Goal: Navigation & Orientation: Find specific page/section

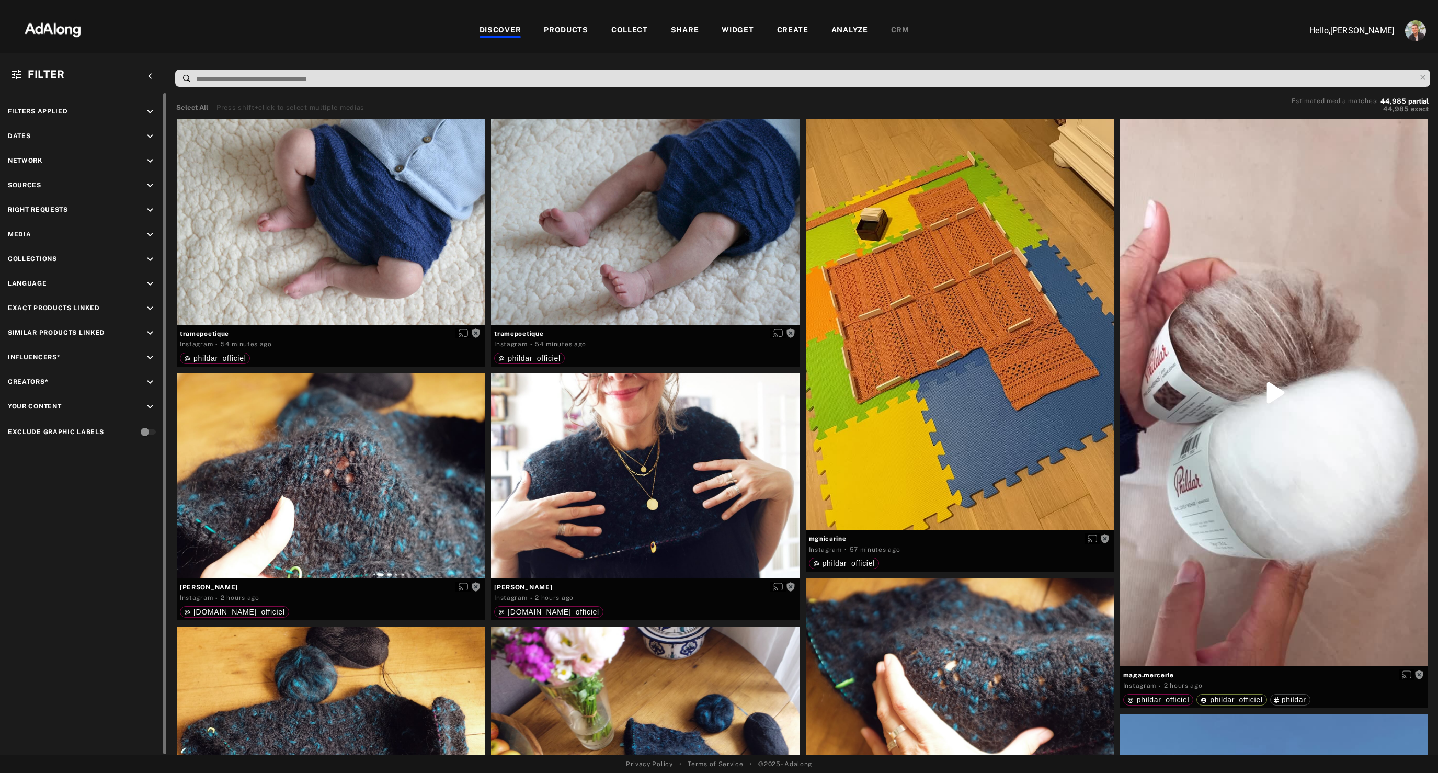
click at [154, 212] on icon "keyboard_arrow_down" at bounding box center [150, 210] width 12 height 12
click at [42, 233] on div "Agreed" at bounding box center [93, 234] width 133 height 11
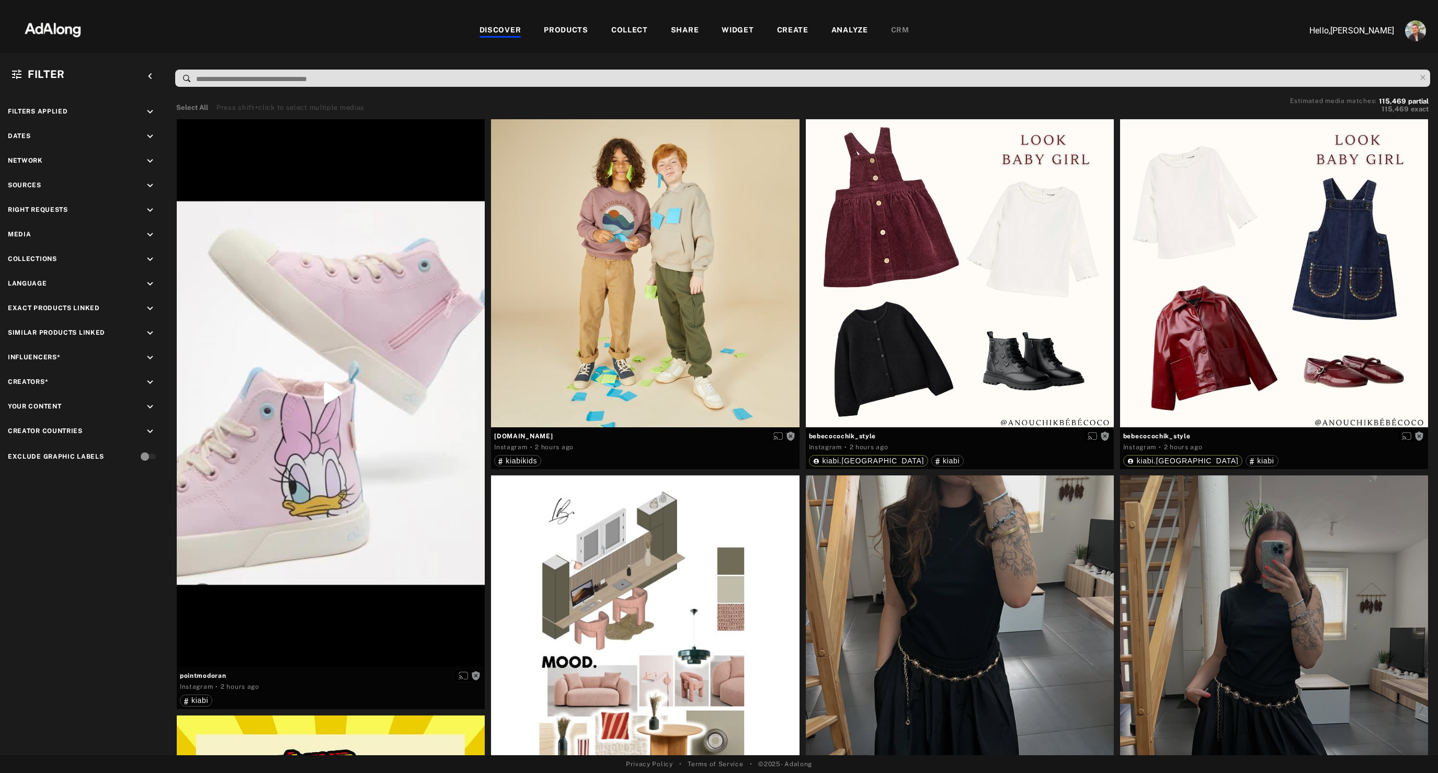
click at [582, 28] on div "PRODUCTS" at bounding box center [566, 31] width 44 height 13
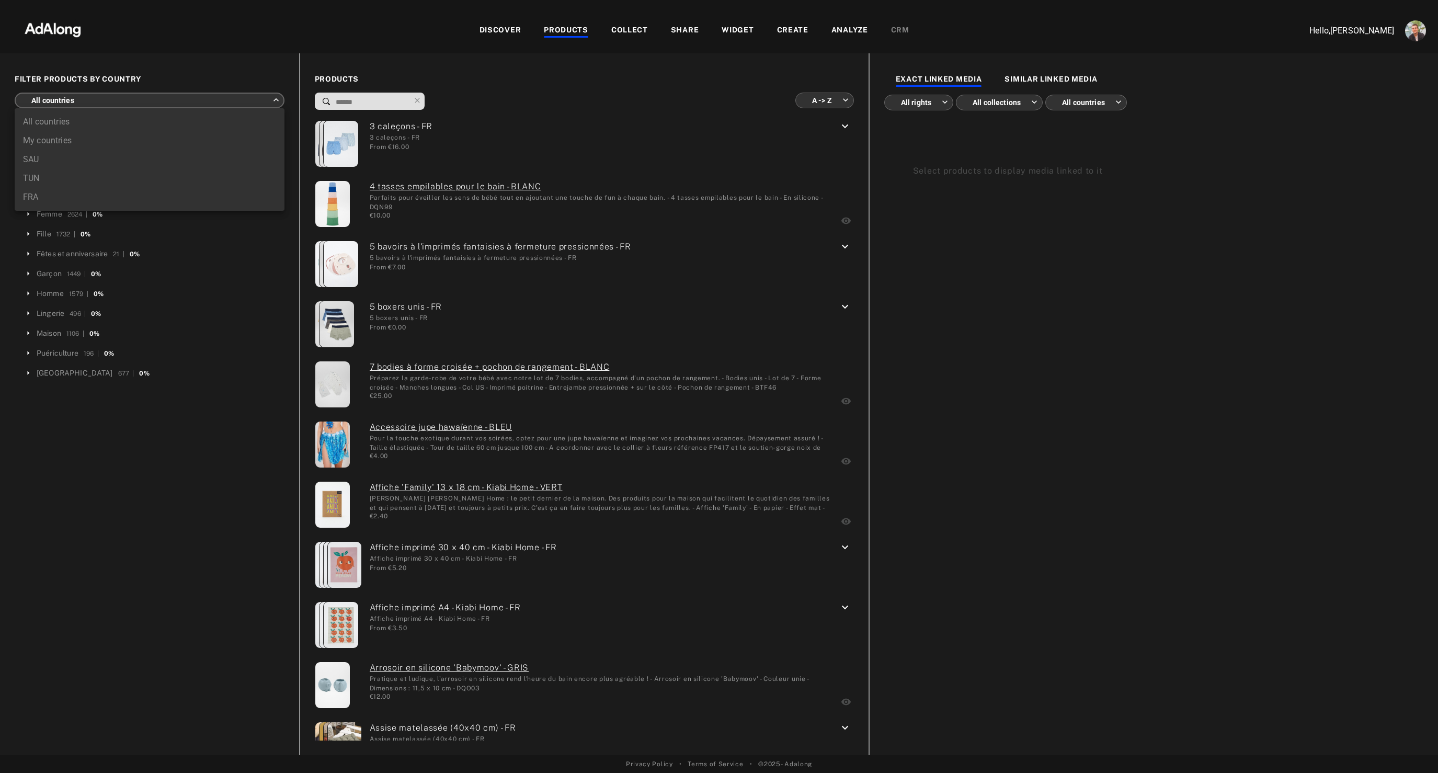
click at [156, 102] on body "DISCOVER PRODUCTS COLLECT SHARE WIDGET CREATE ANALYZE CRM Hello, Nathan Deverre…" at bounding box center [719, 386] width 1438 height 773
click at [61, 180] on li "TUN" at bounding box center [150, 178] width 270 height 19
type input "***"
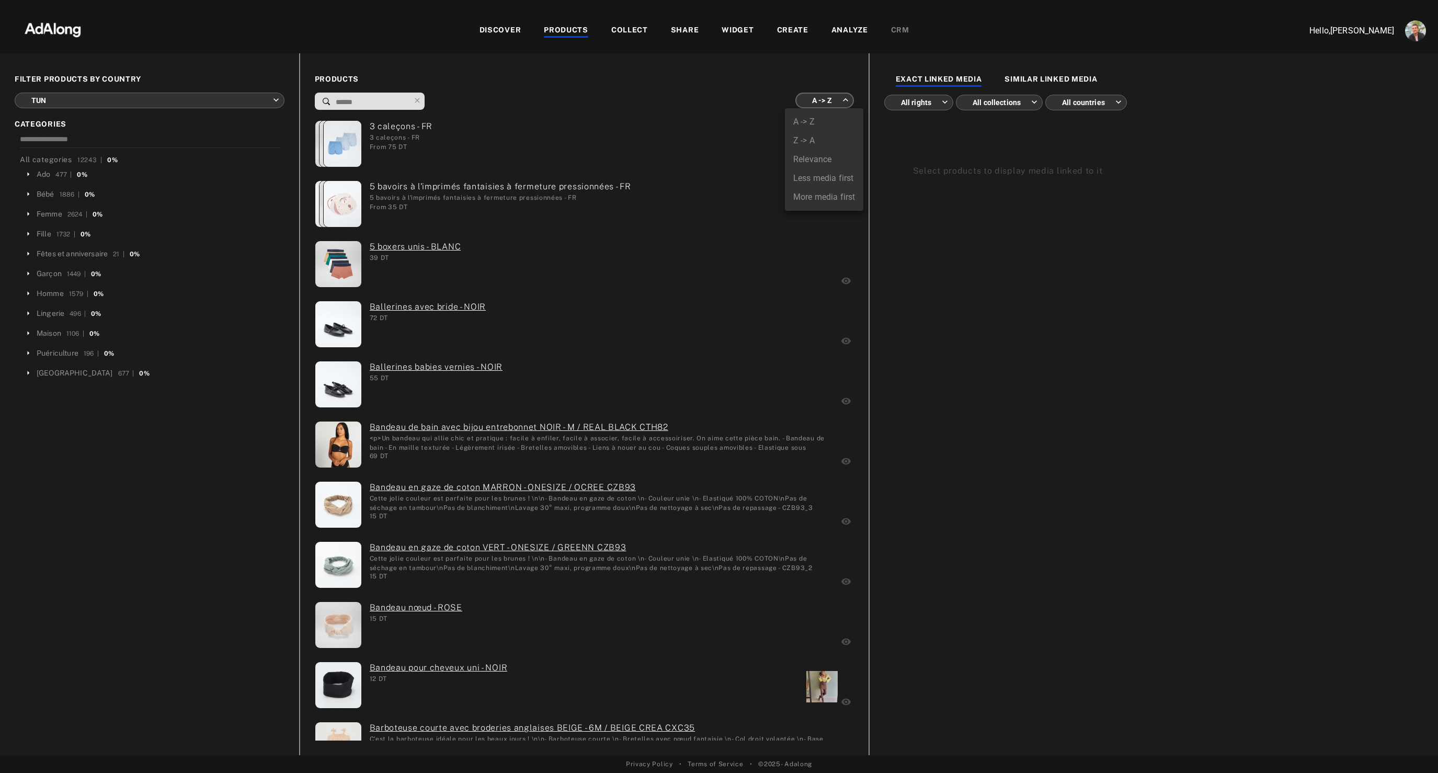
click at [826, 98] on body "DISCOVER PRODUCTS COLLECT SHARE WIDGET CREATE ANALYZE CRM Hello, Nathan Deverre…" at bounding box center [719, 386] width 1438 height 773
click at [822, 201] on li "More media first" at bounding box center [824, 197] width 78 height 19
type input "**********"
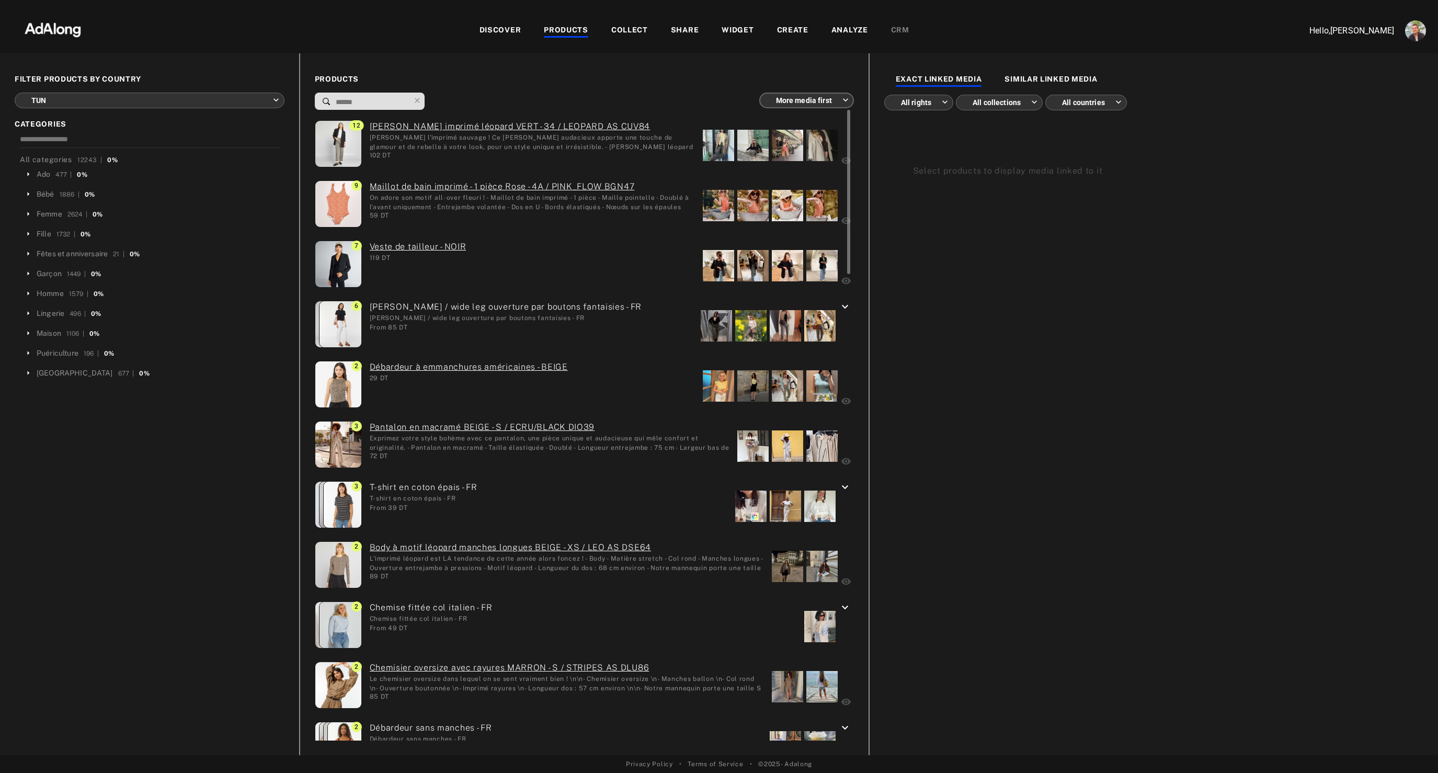
click at [619, 150] on div "Osez l'imprimé sauvage ! Ce jean léopard audacieux apporte une touche de glamou…" at bounding box center [532, 142] width 325 height 18
click at [720, 140] on div at bounding box center [718, 145] width 31 height 31
click at [720, 217] on div at bounding box center [718, 205] width 31 height 31
click at [709, 263] on div at bounding box center [718, 265] width 31 height 31
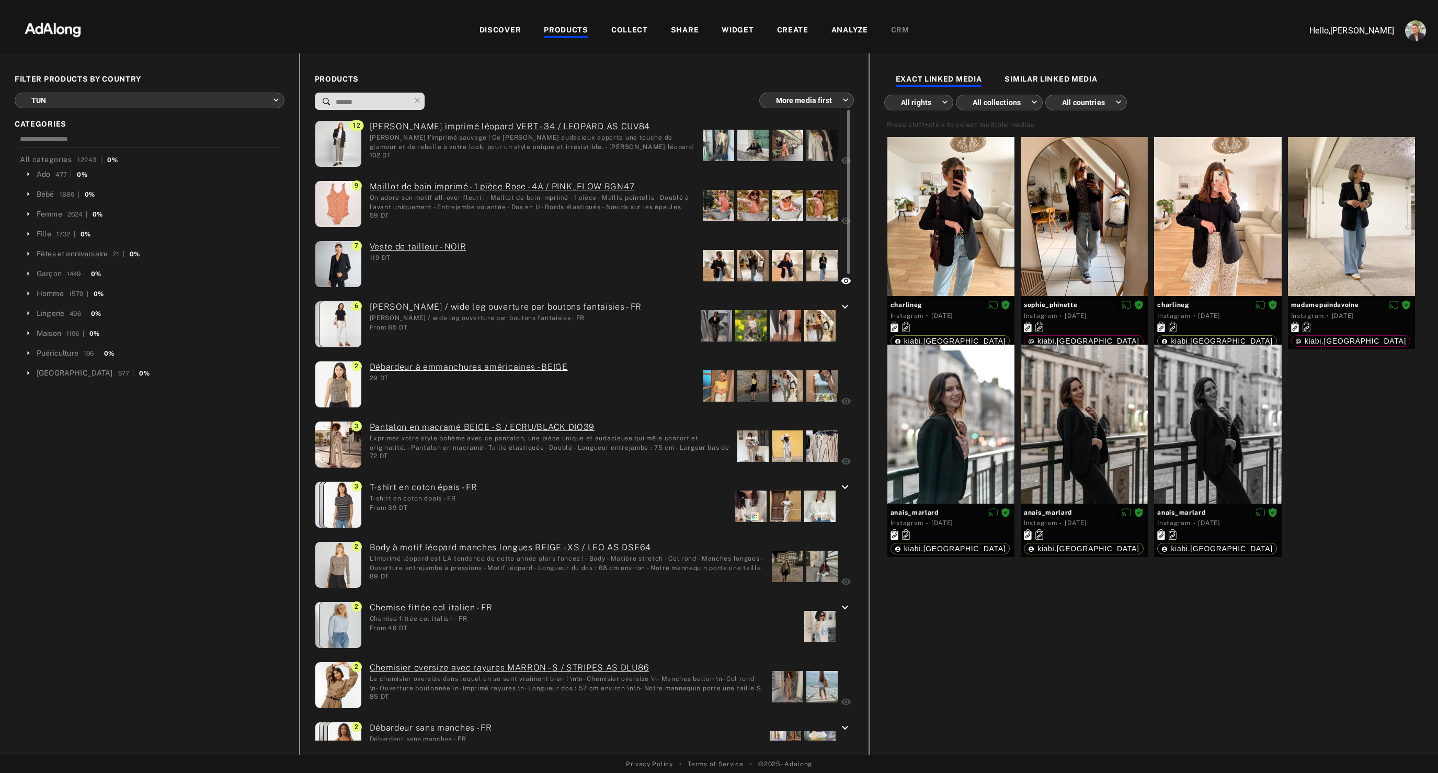
click at [720, 315] on div at bounding box center [715, 325] width 31 height 31
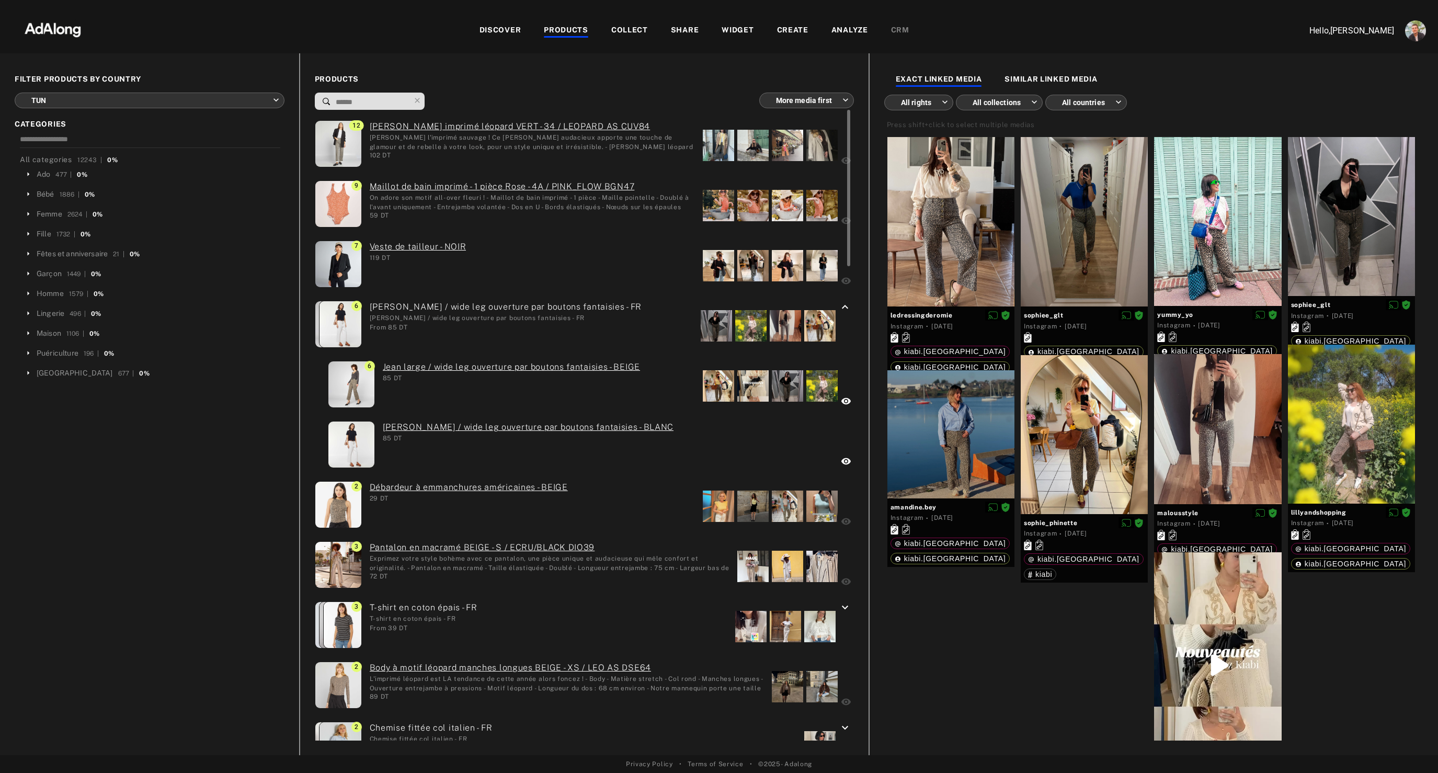
click at [751, 499] on div at bounding box center [752, 505] width 31 height 31
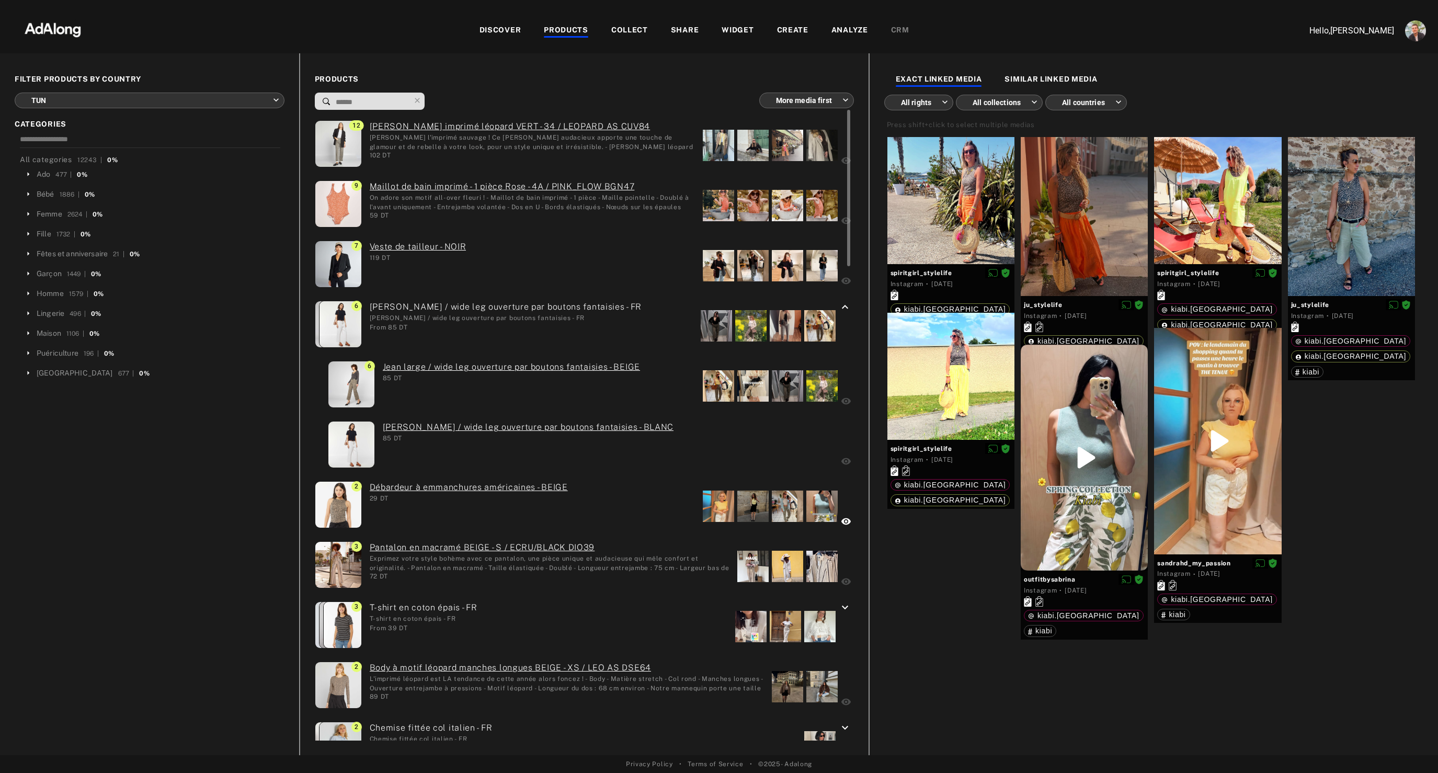
click at [758, 563] on div at bounding box center [752, 565] width 31 height 31
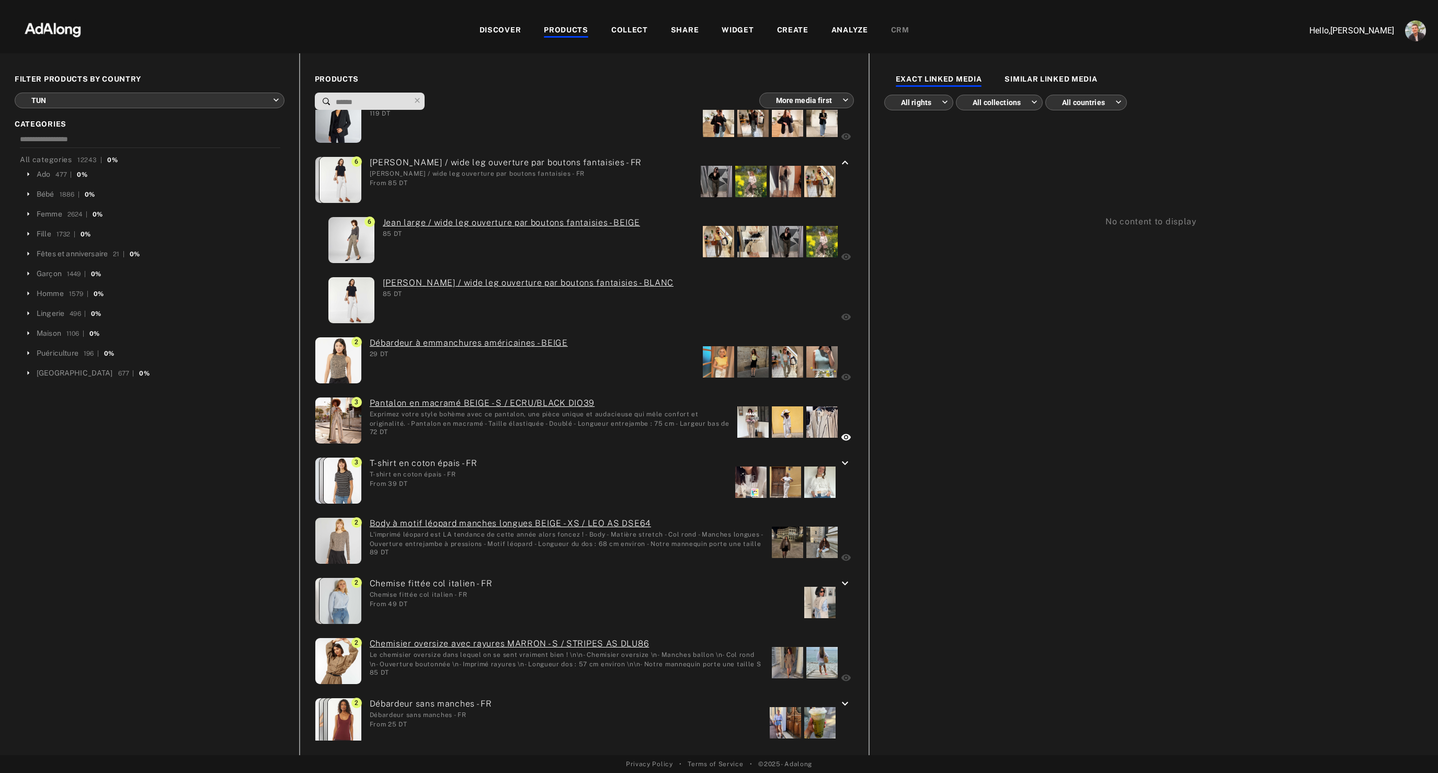
scroll to position [1336, 0]
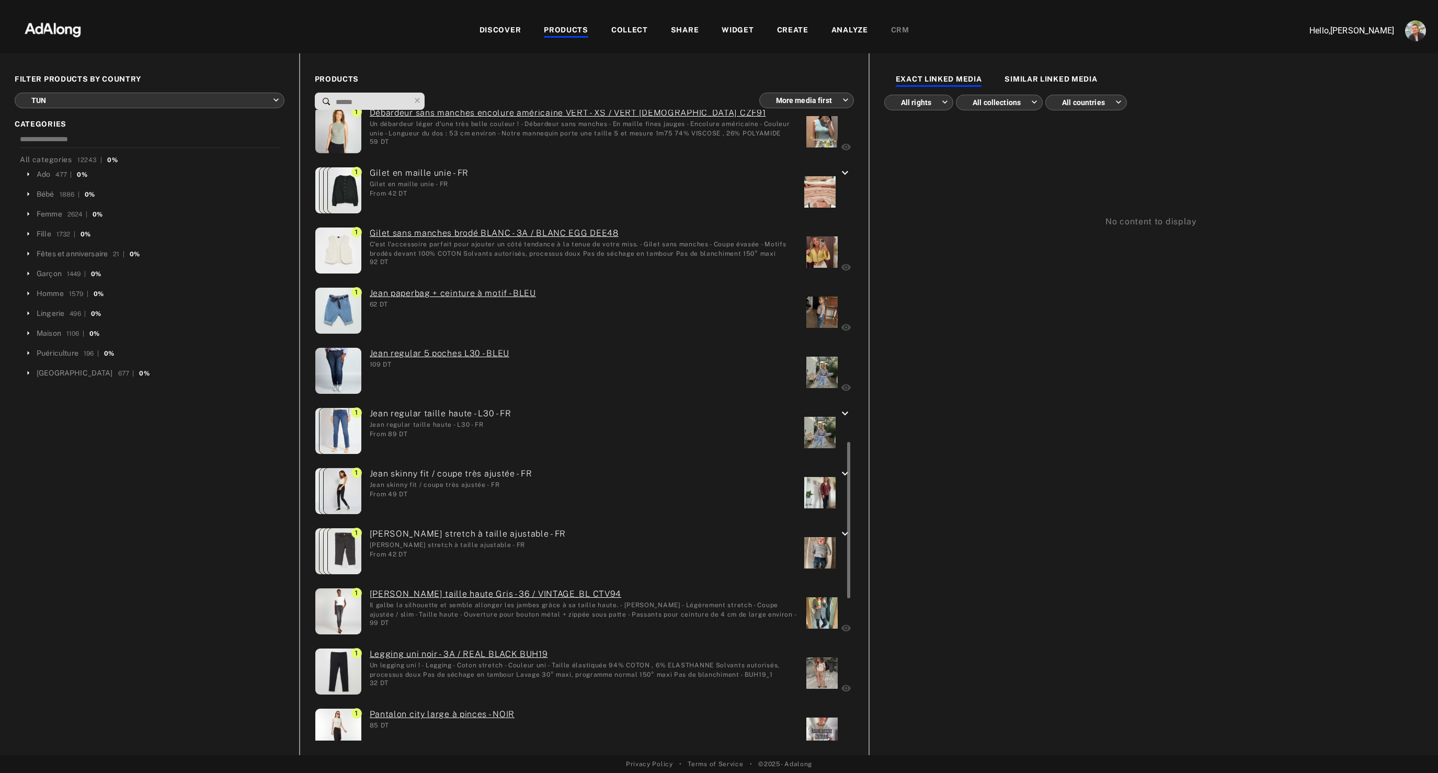
click at [710, 629] on div "Jean slim taille haute Gris - 36 / VINTAGE_BL CTV94 Il galbe la silhouette et s…" at bounding box center [580, 613] width 436 height 50
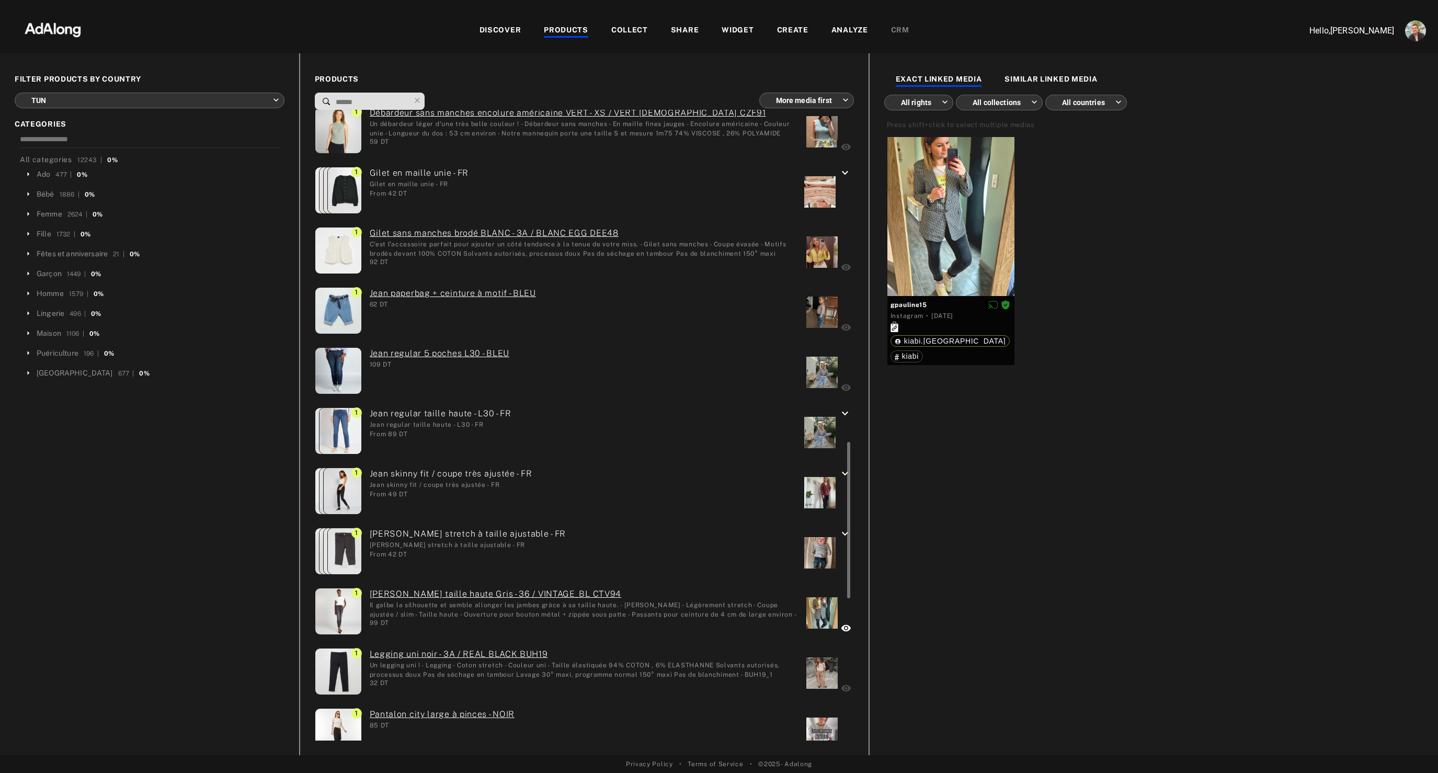
click at [818, 551] on div at bounding box center [819, 552] width 31 height 31
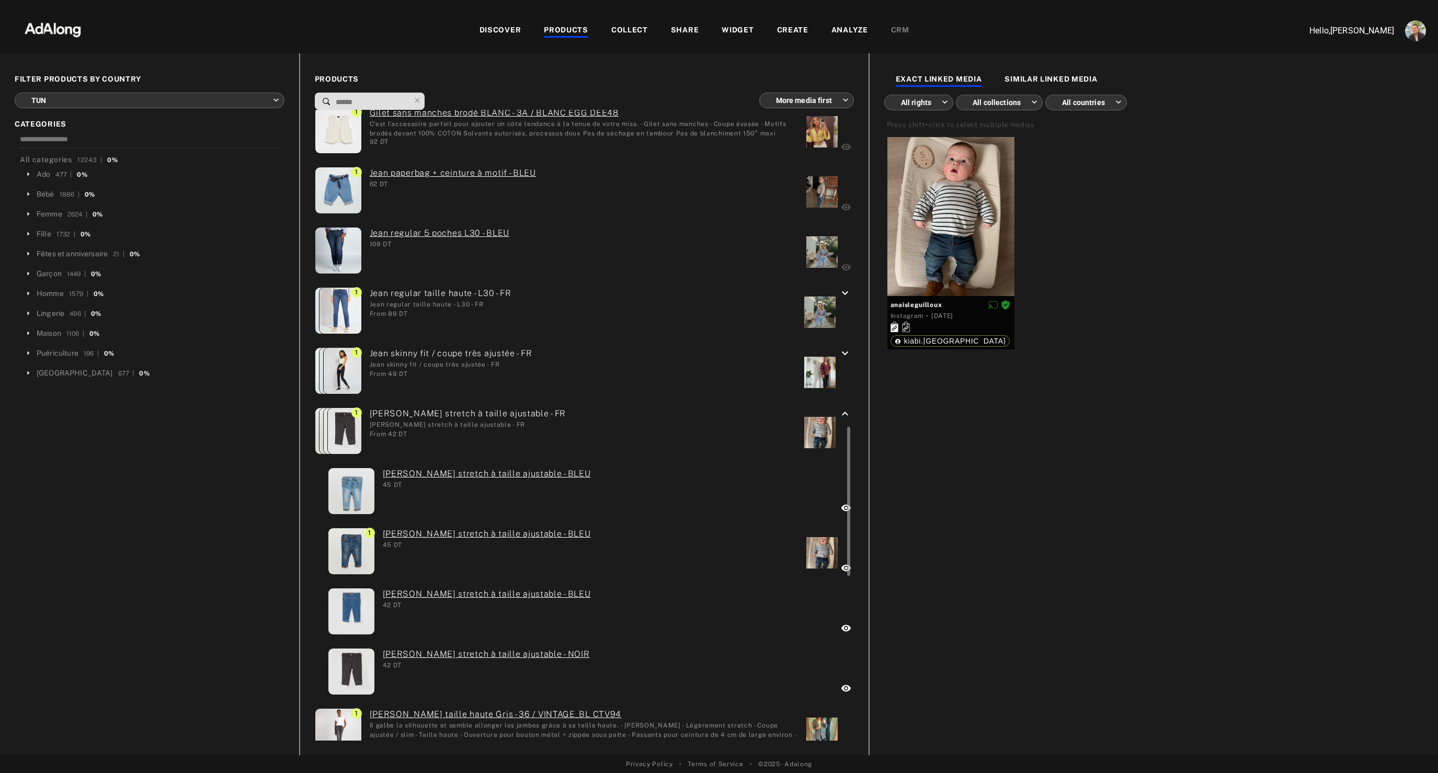
click at [810, 373] on div at bounding box center [819, 372] width 31 height 31
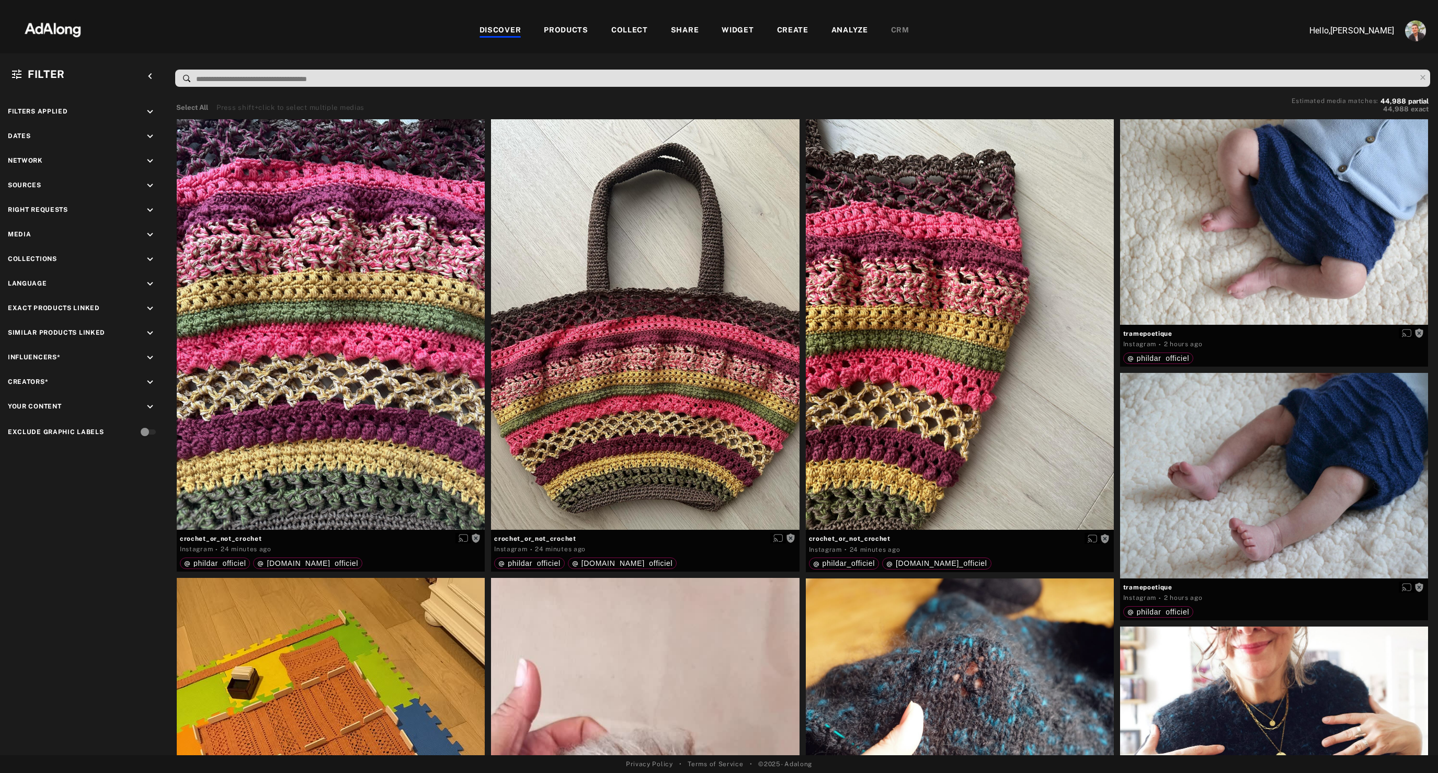
click at [858, 26] on div "ANALYZE" at bounding box center [849, 31] width 37 height 13
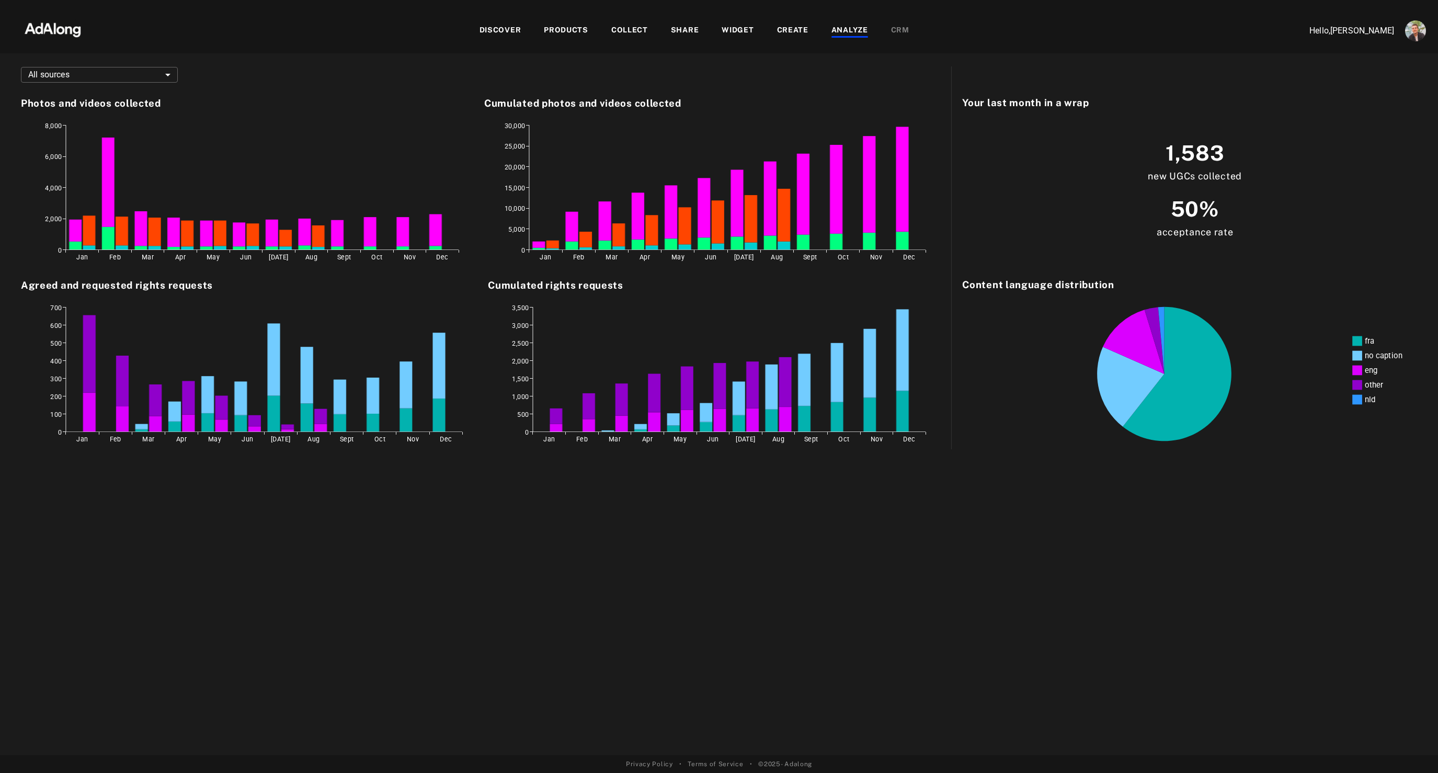
click at [46, 34] on img at bounding box center [53, 28] width 92 height 31
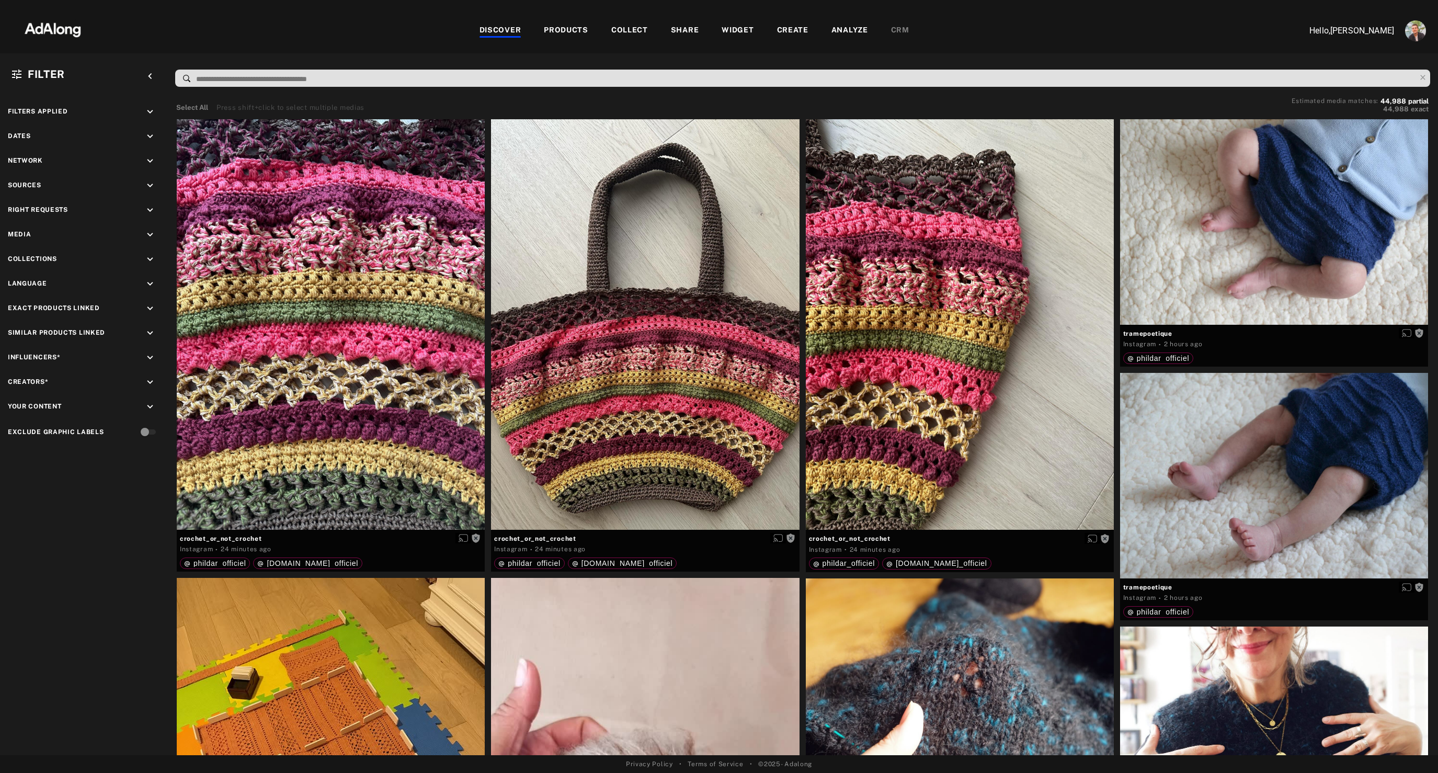
click at [846, 28] on div "ANALYZE" at bounding box center [849, 31] width 37 height 13
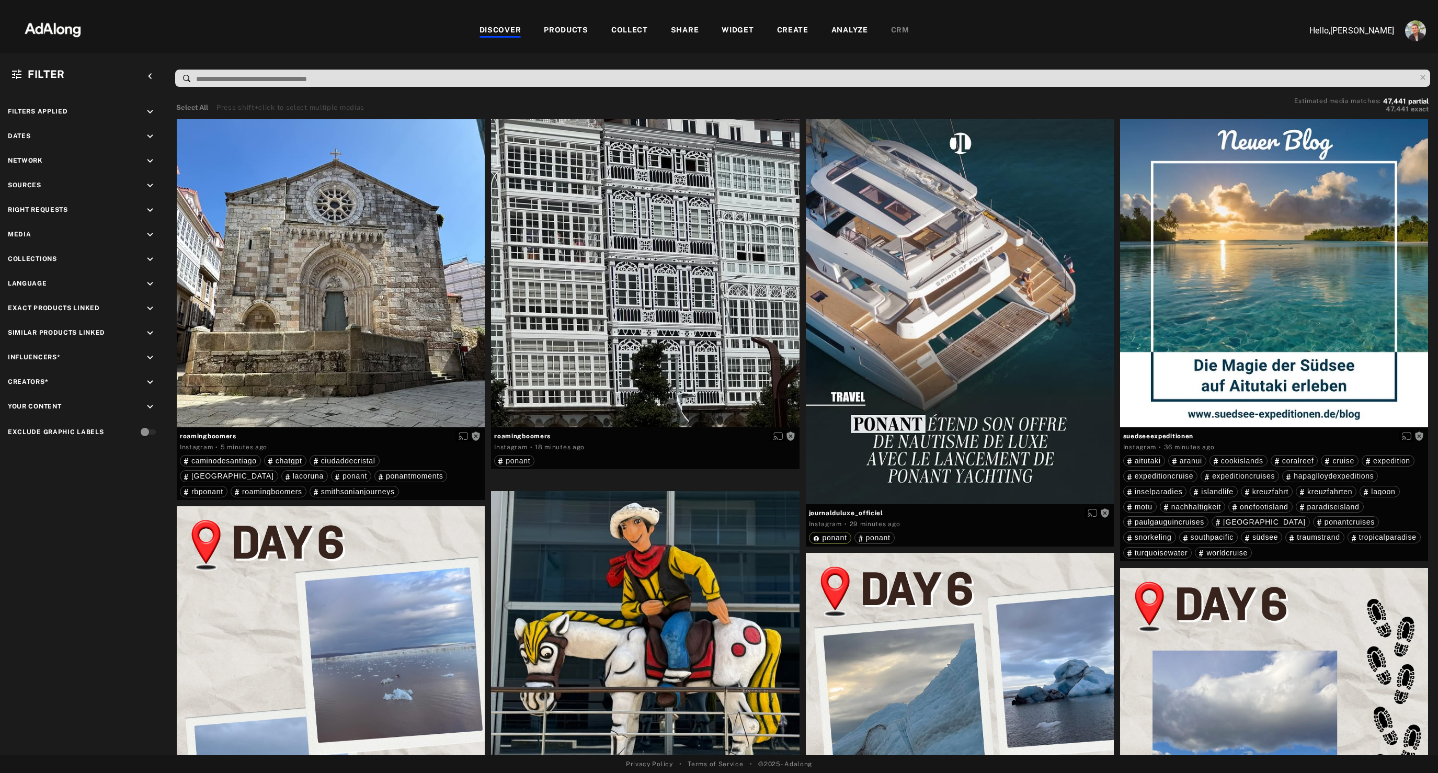
click at [399, 44] on div "DISCOVER PRODUCTS COLLECT SHARE WIDGET CREATE ANALYZE CRM" at bounding box center [694, 30] width 1190 height 35
click at [564, 35] on div "PRODUCTS" at bounding box center [566, 31] width 44 height 13
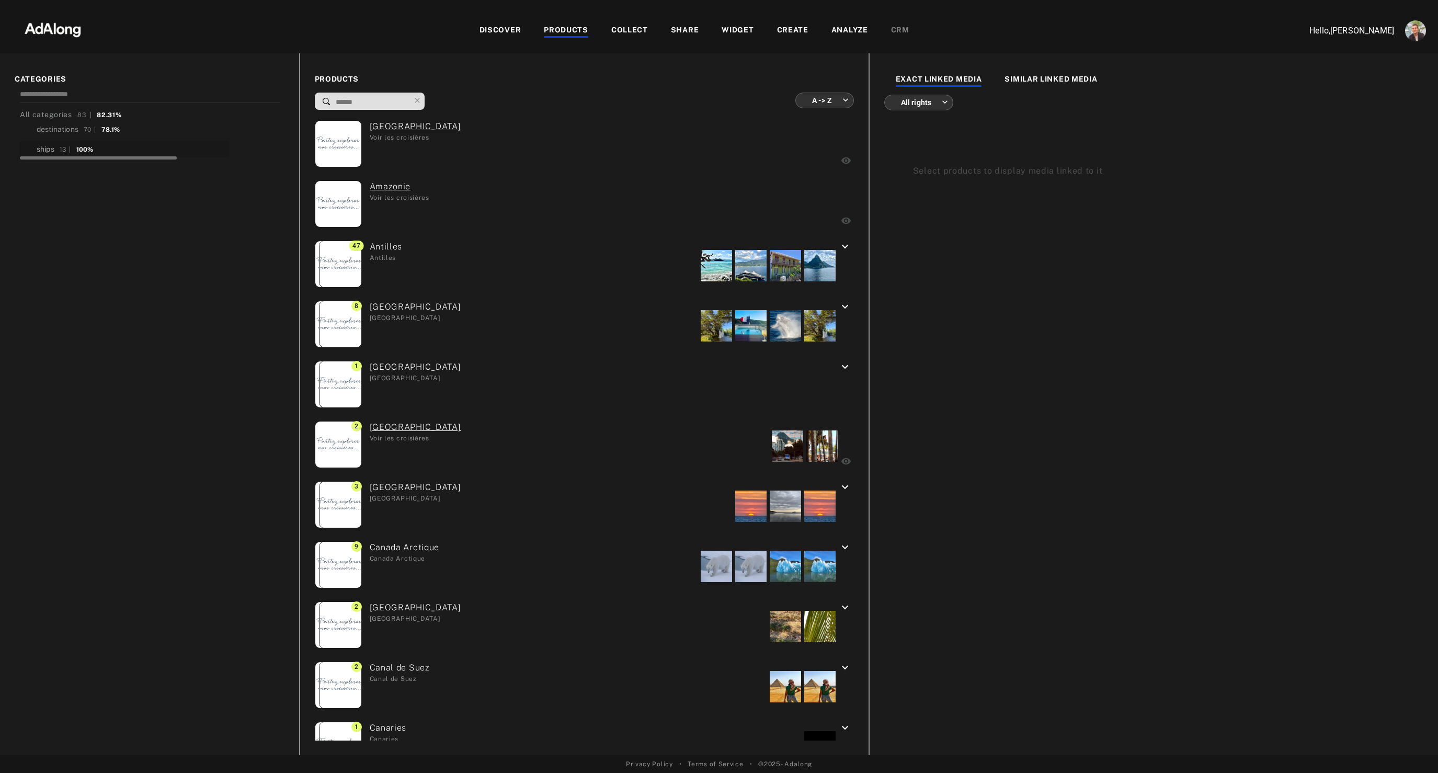
click at [50, 150] on div "ships" at bounding box center [46, 149] width 18 height 11
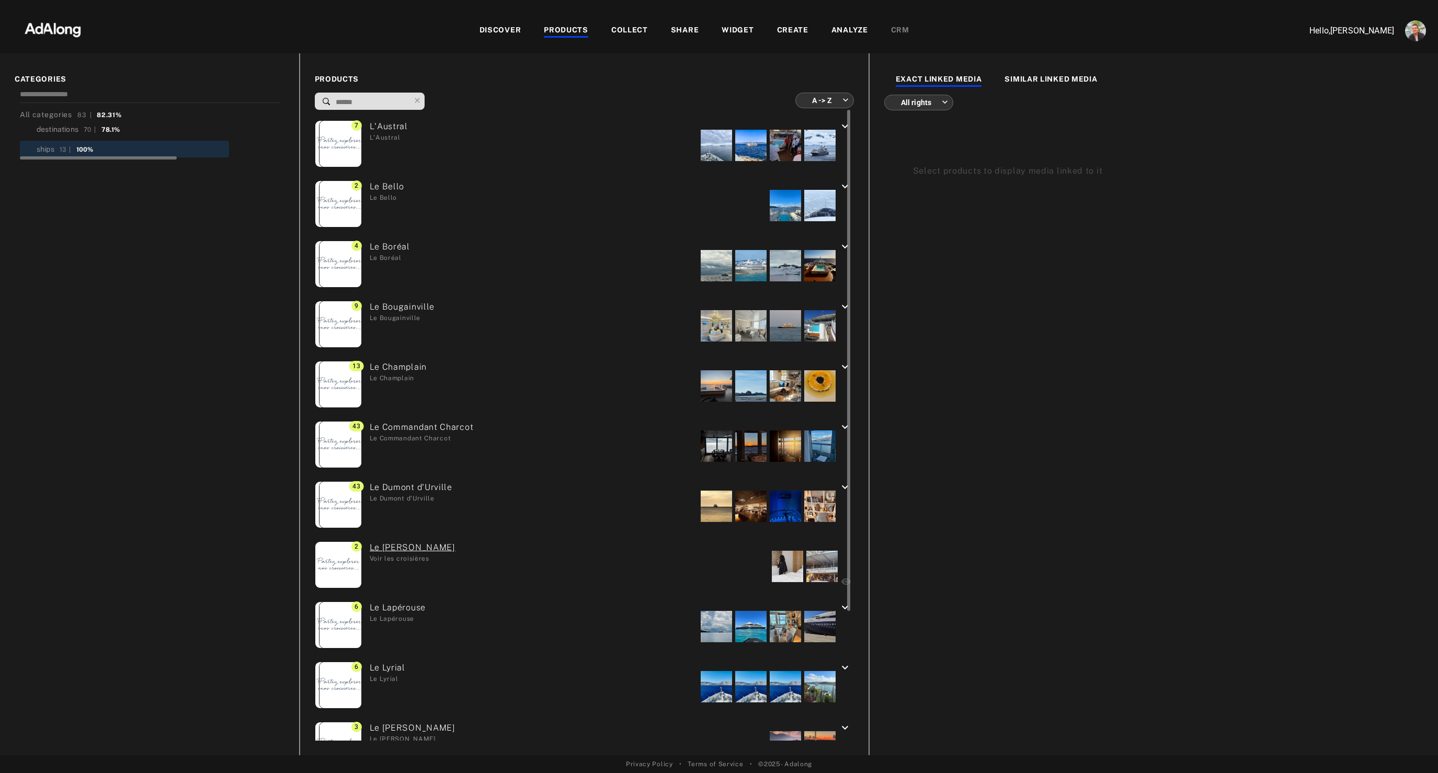
click at [642, 140] on div at bounding box center [696, 145] width 280 height 50
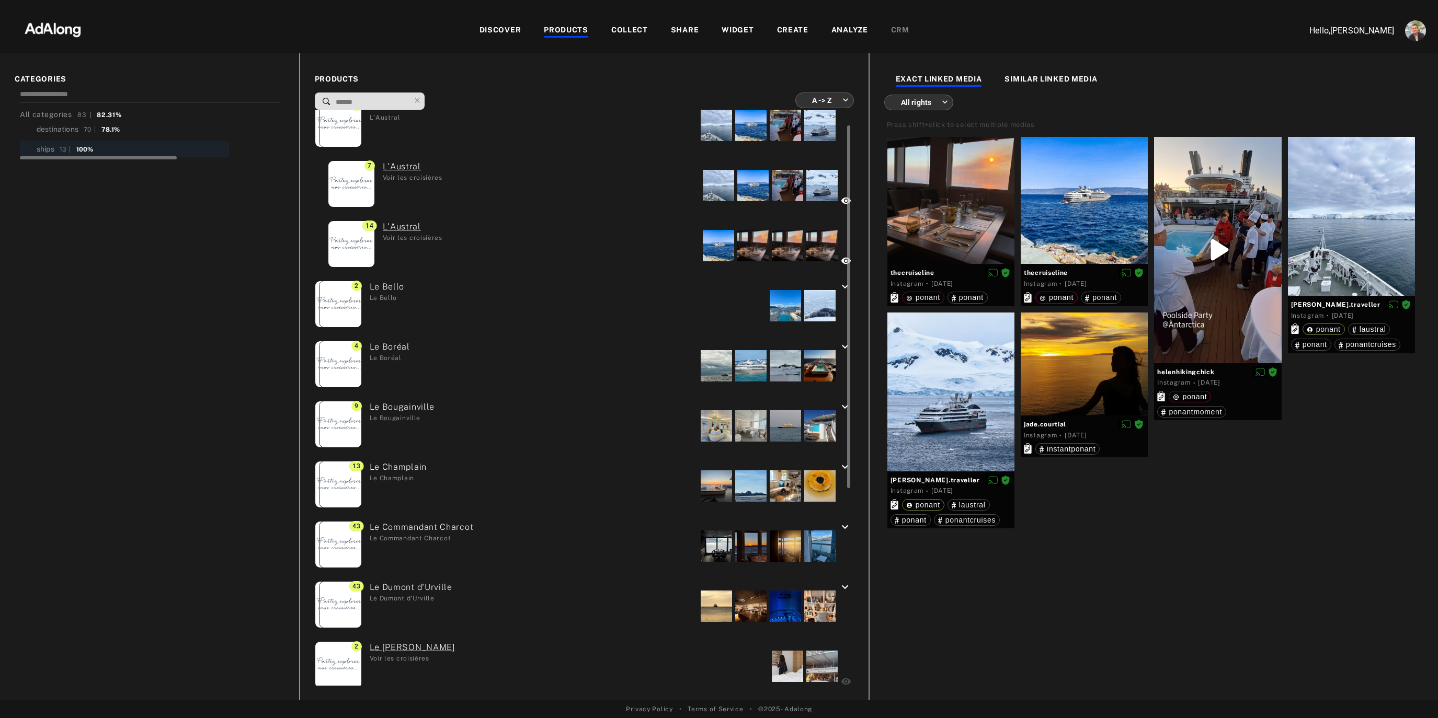
scroll to position [22, 0]
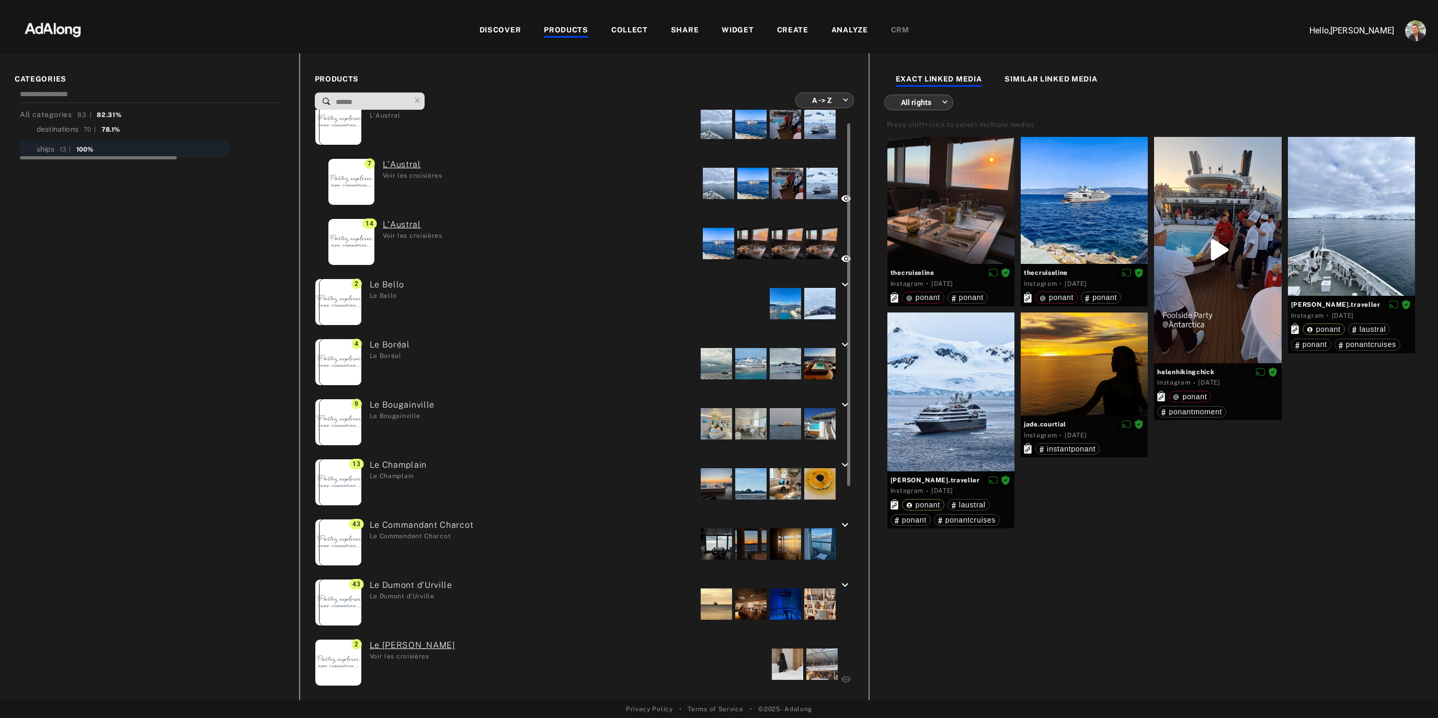
click at [626, 288] on div at bounding box center [713, 304] width 248 height 50
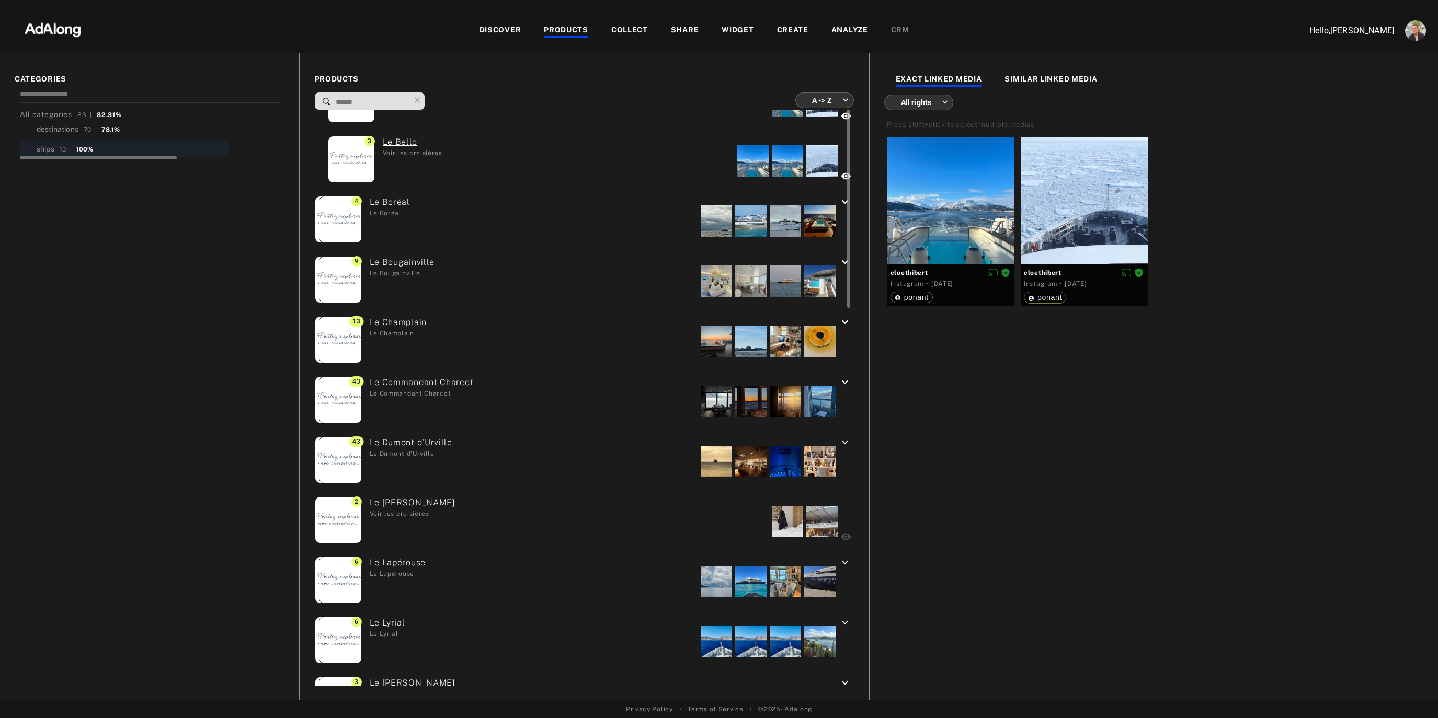
scroll to position [0, 0]
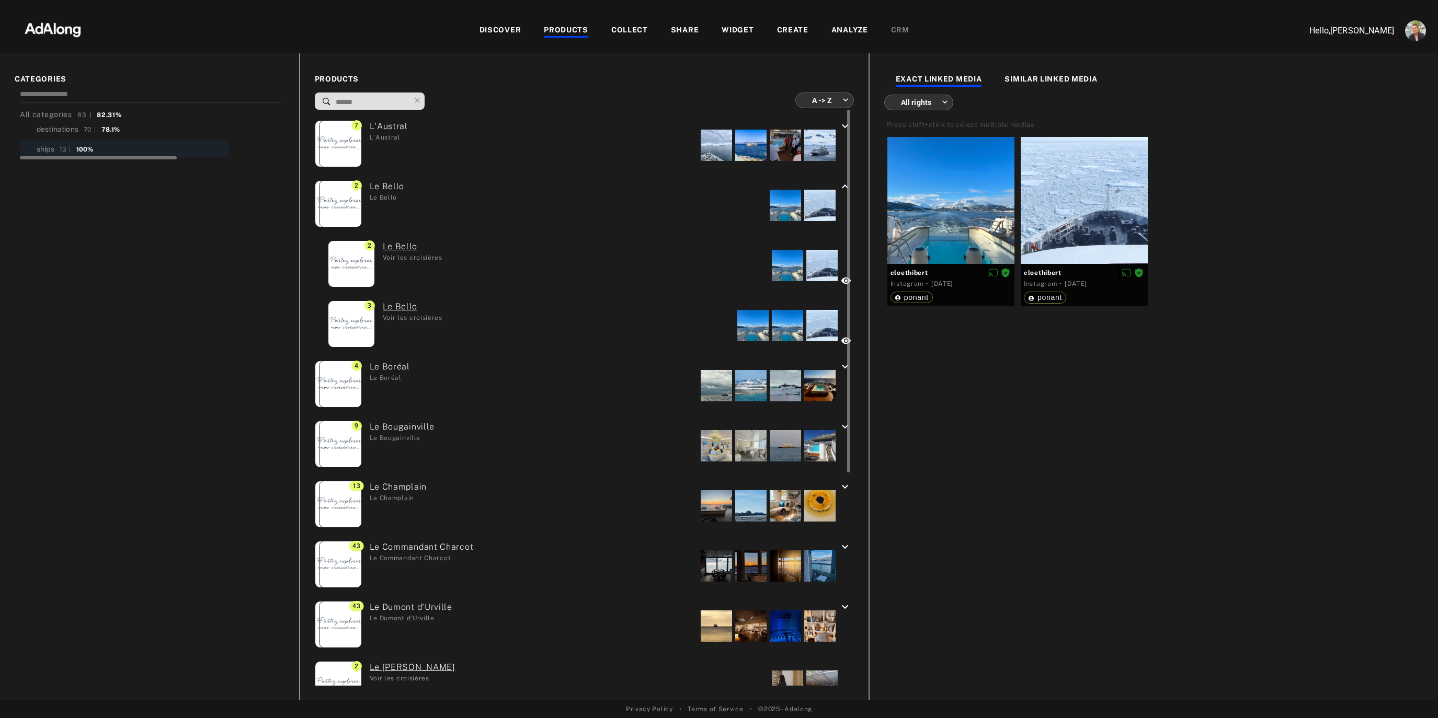
click at [640, 574] on div at bounding box center [713, 566] width 248 height 50
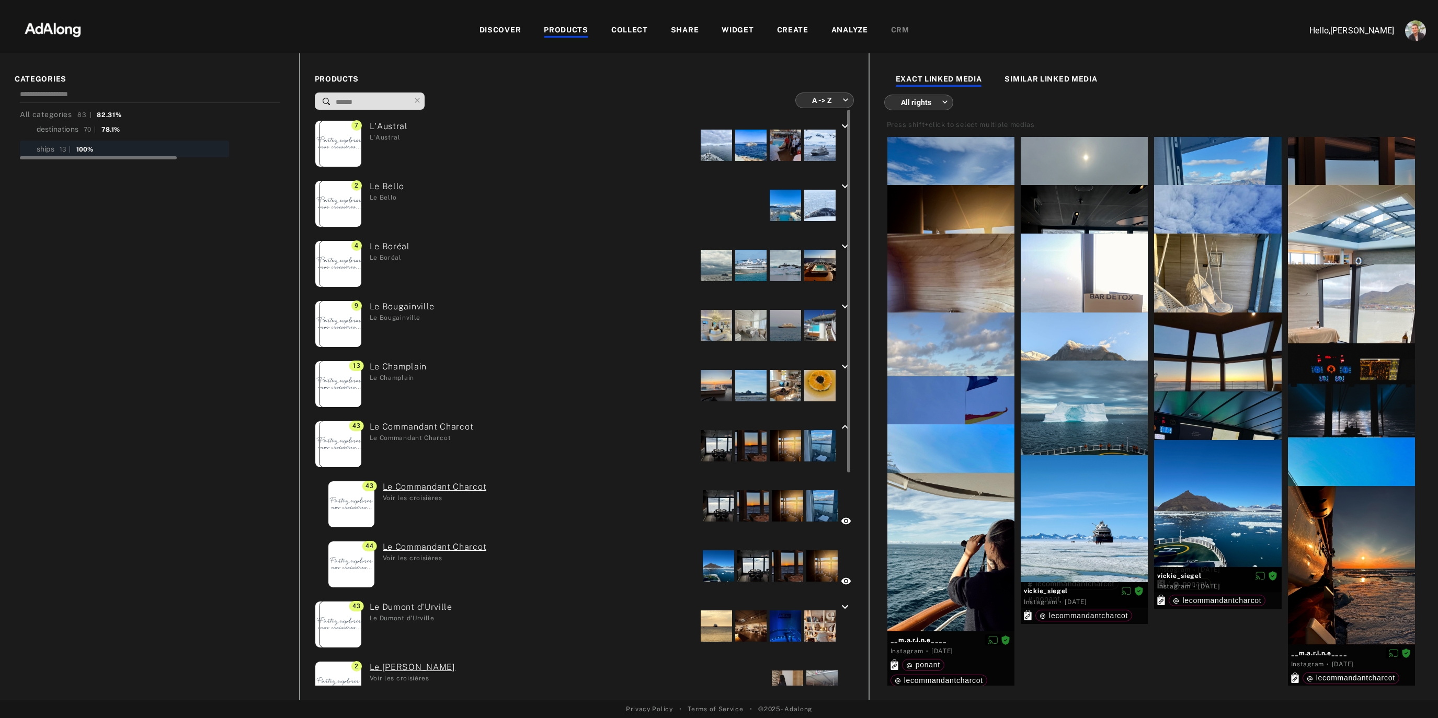
click at [561, 214] on div "2 [PERSON_NAME] [PERSON_NAME]" at bounding box center [452, 205] width 274 height 50
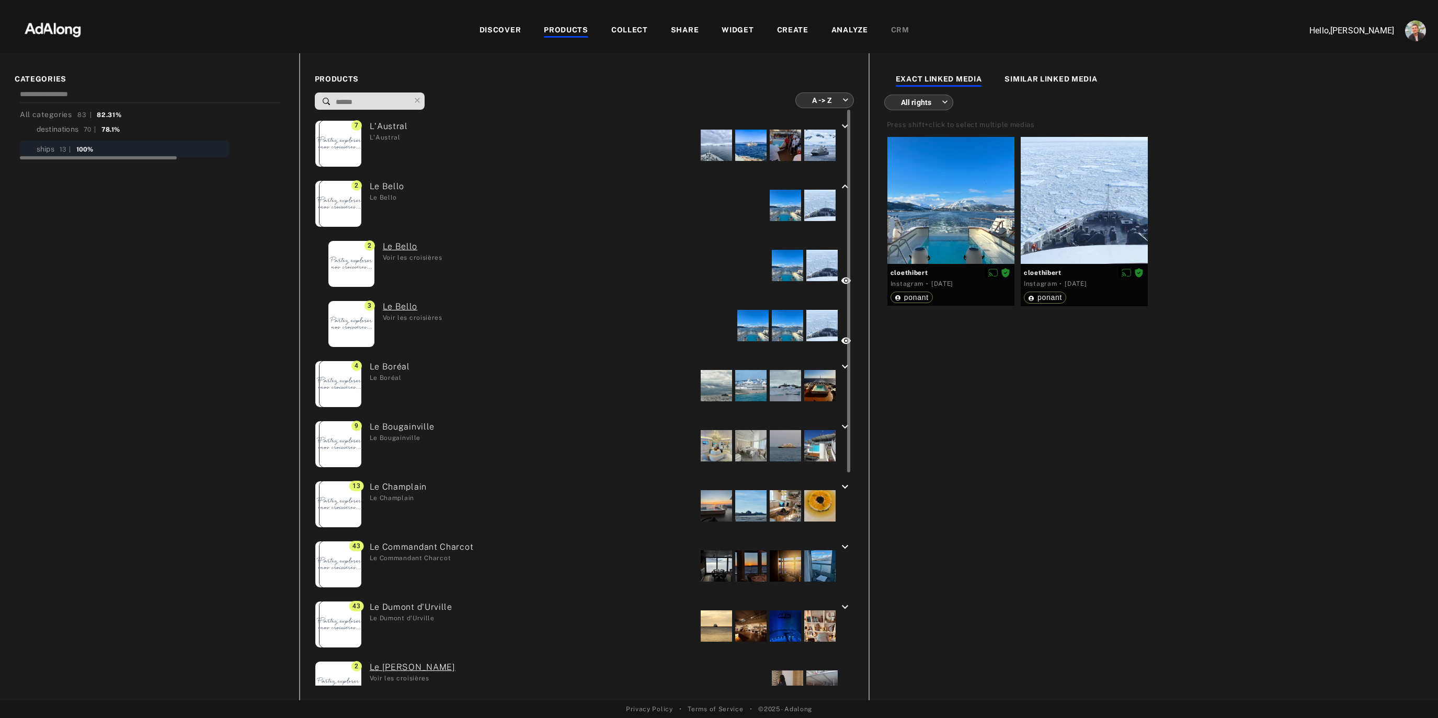
click at [681, 512] on div at bounding box center [701, 506] width 271 height 50
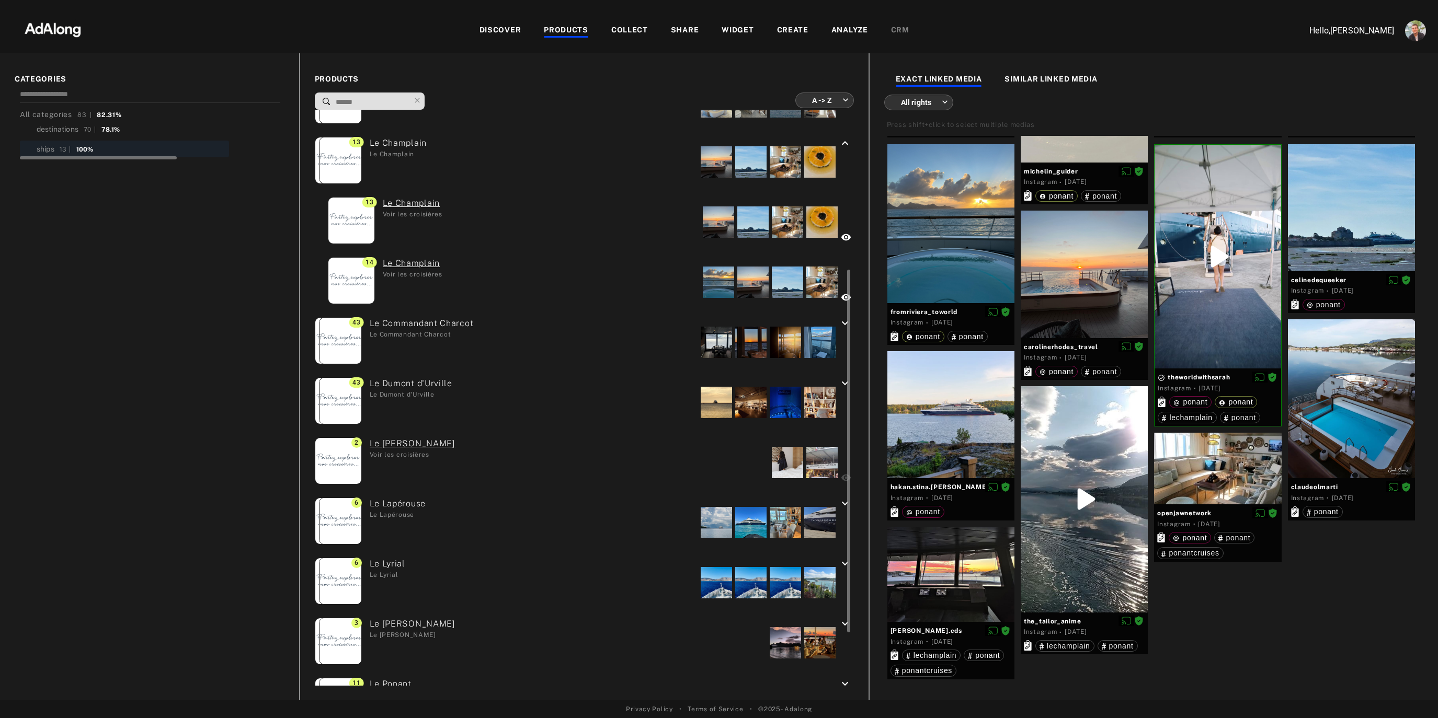
scroll to position [235, 0]
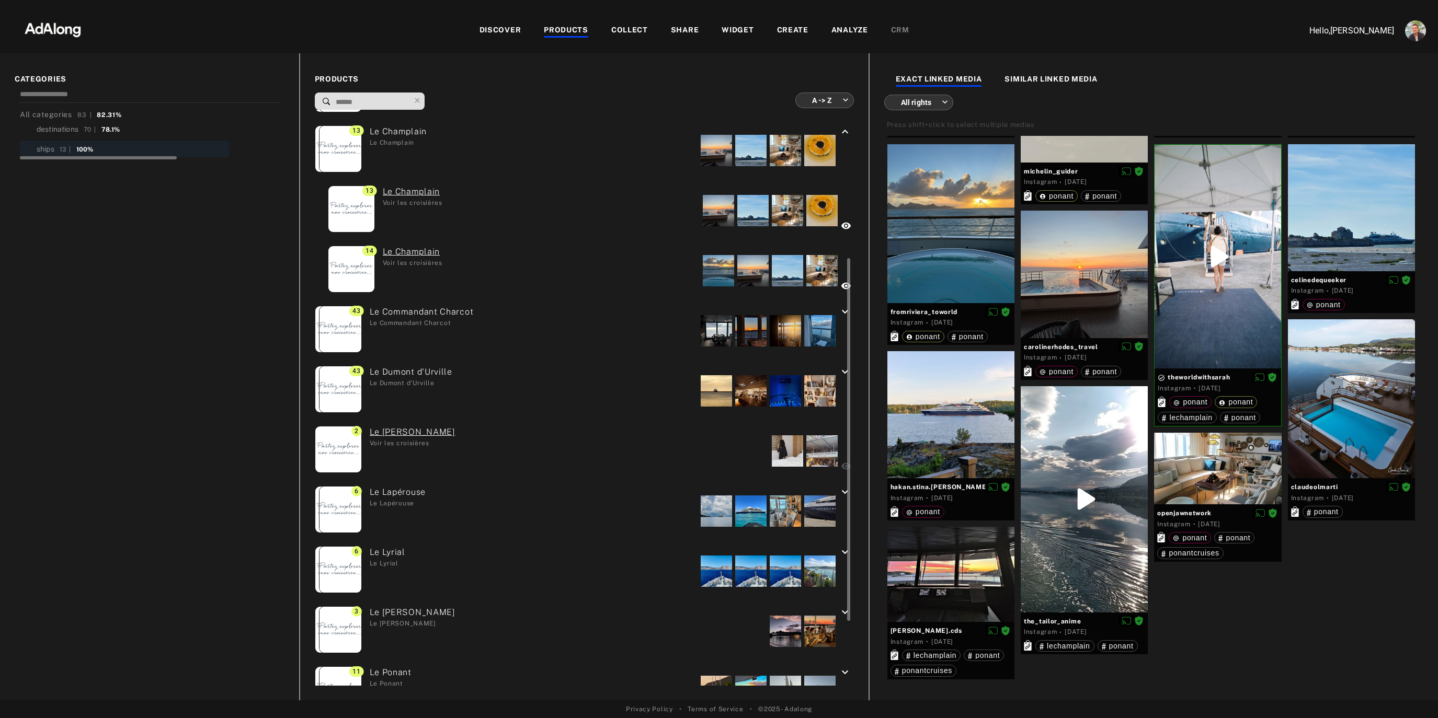
click at [639, 566] on div at bounding box center [696, 571] width 282 height 50
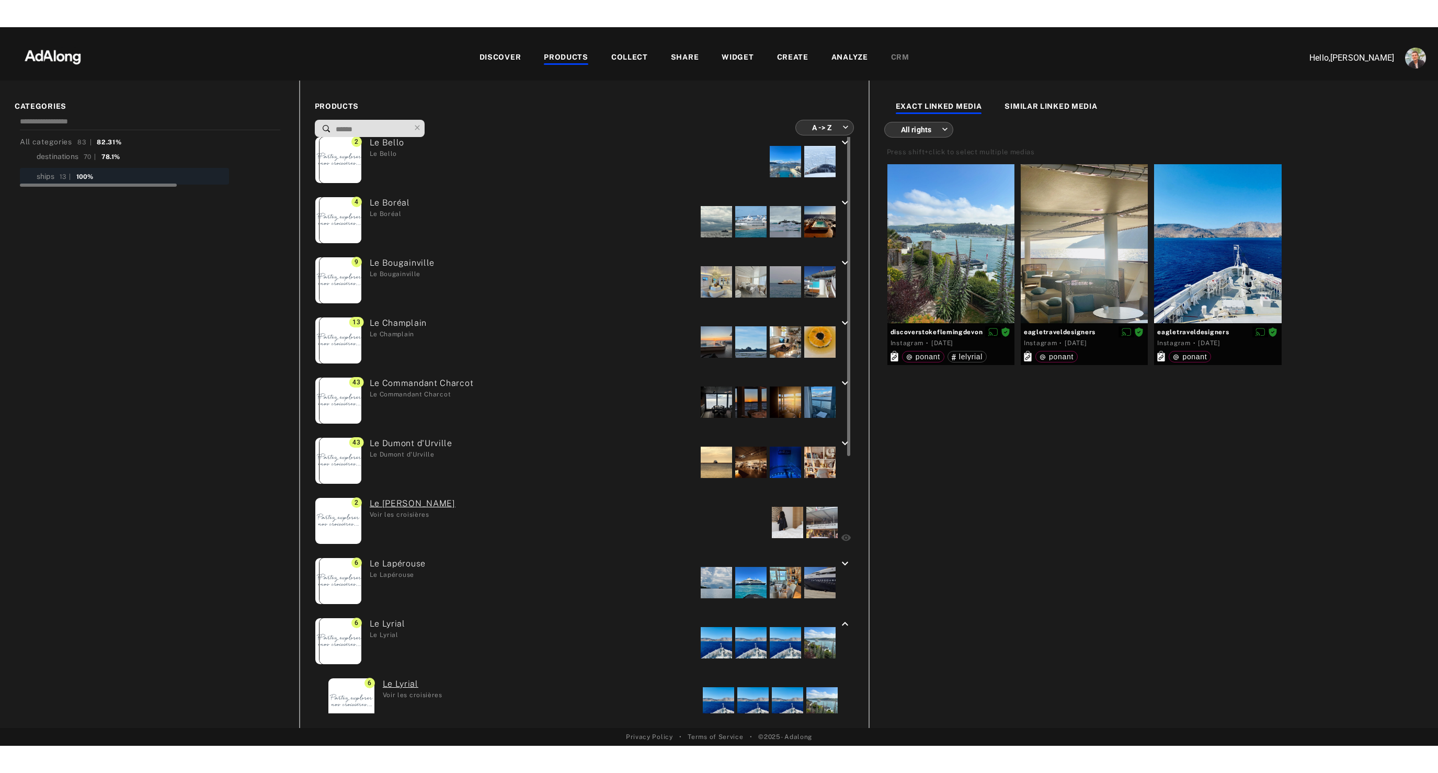
scroll to position [0, 0]
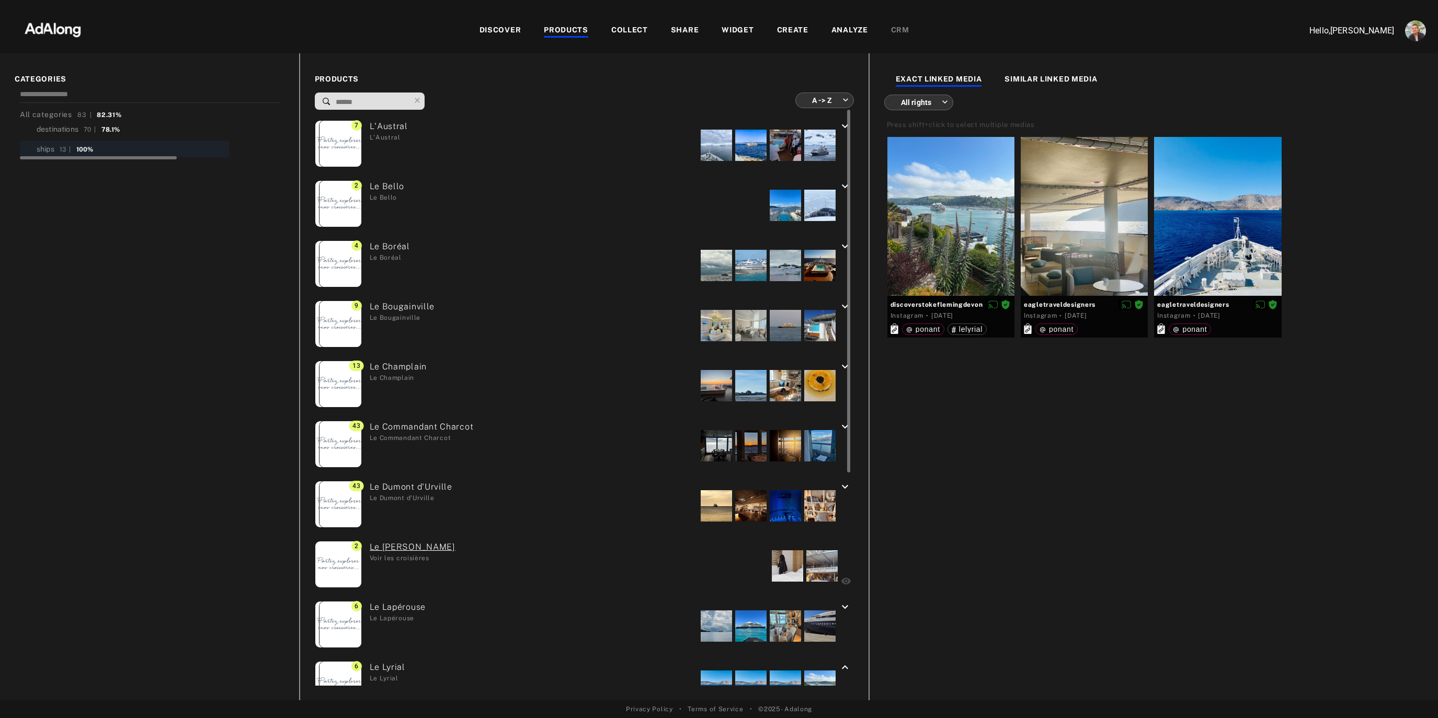
click at [510, 196] on div "2 [PERSON_NAME] [PERSON_NAME]" at bounding box center [452, 205] width 274 height 50
